Goal: Learn about a topic

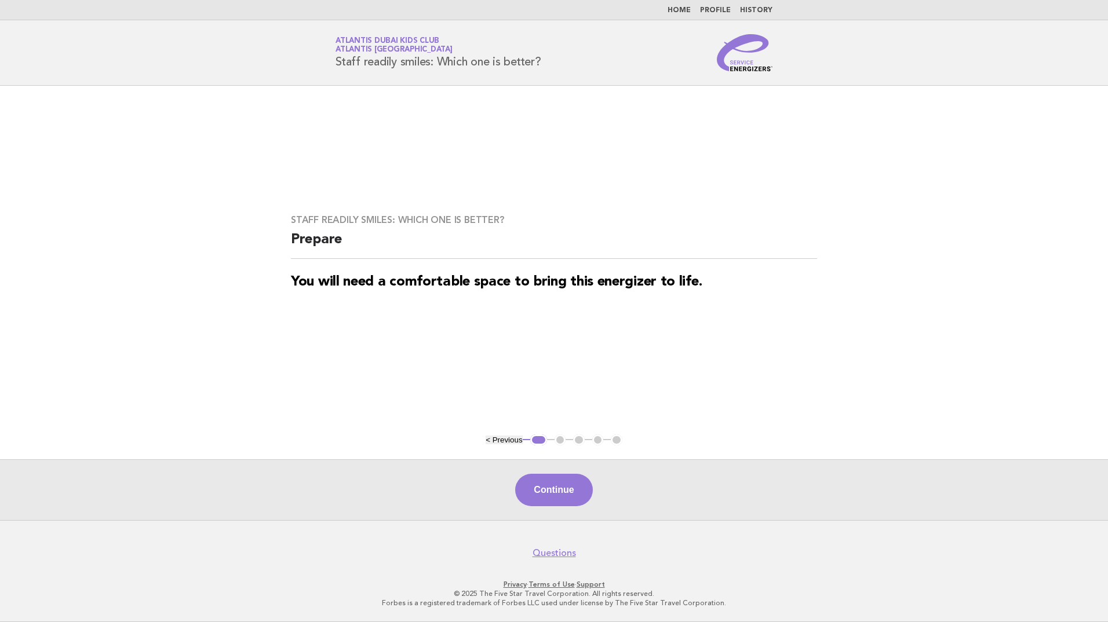
click at [685, 12] on link "Home" at bounding box center [679, 10] width 23 height 7
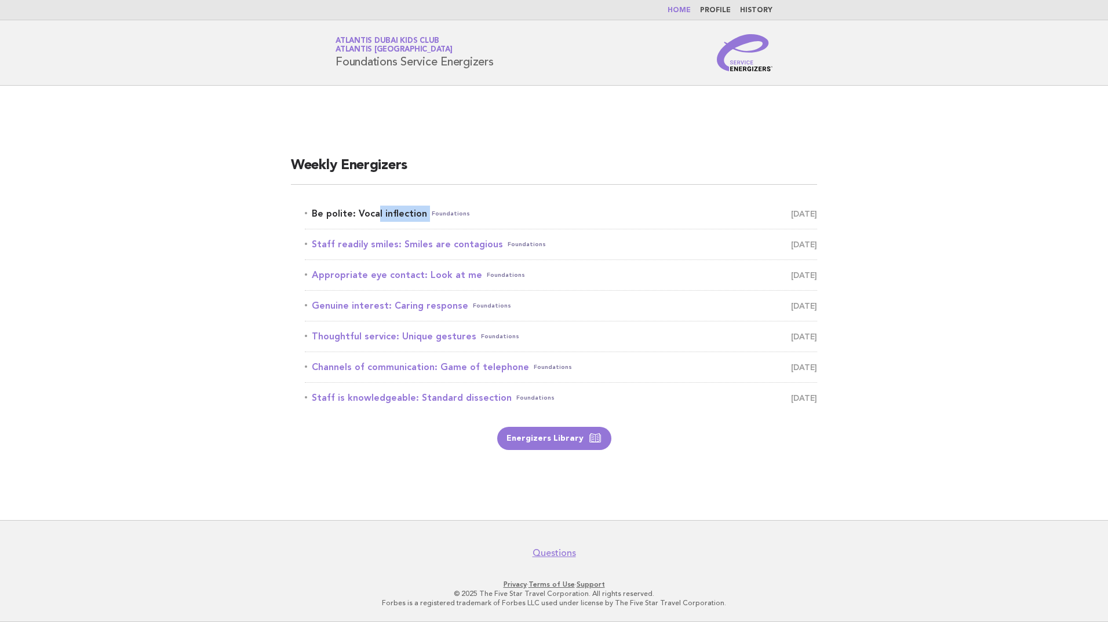
drag, startPoint x: 304, startPoint y: 215, endPoint x: 425, endPoint y: 216, distance: 121.1
click at [425, 216] on ul "Be polite: Vocal inflection Foundations August 24 Staff readily smiles: Smiles …" at bounding box center [554, 306] width 526 height 214
copy link "Be polite: Vocal inflection"
